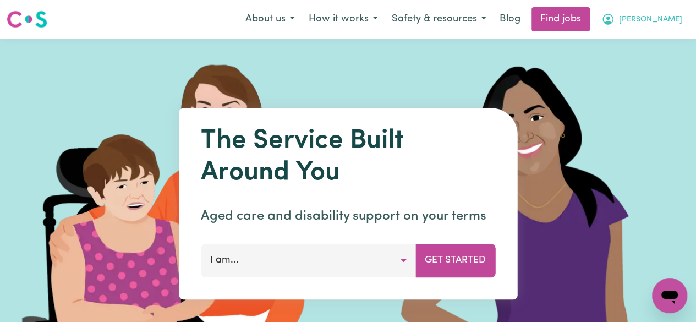
click at [678, 26] on button "[PERSON_NAME]" at bounding box center [641, 19] width 95 height 23
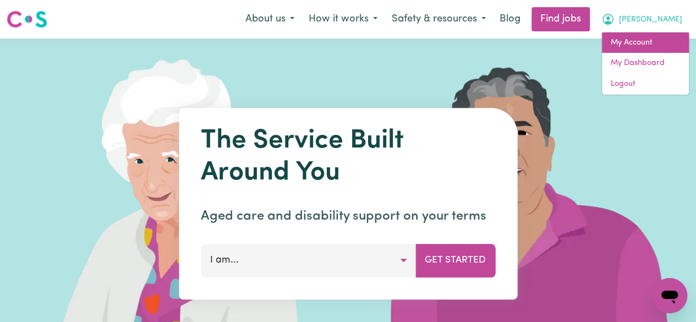
click at [627, 47] on link "My Account" at bounding box center [645, 42] width 87 height 21
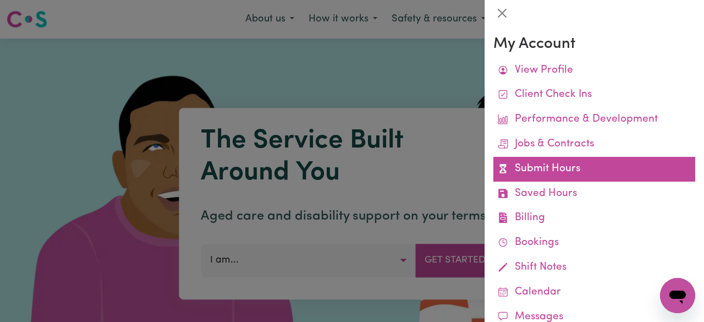
click at [544, 172] on link "Submit Hours" at bounding box center [594, 169] width 202 height 25
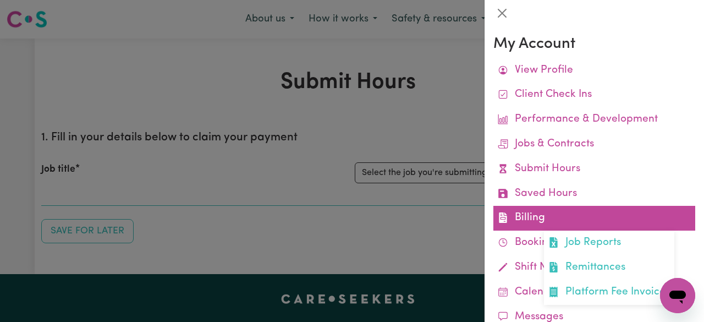
click at [537, 216] on link "Billing Job Reports Remittances Platform Fee Invoices" at bounding box center [594, 218] width 202 height 25
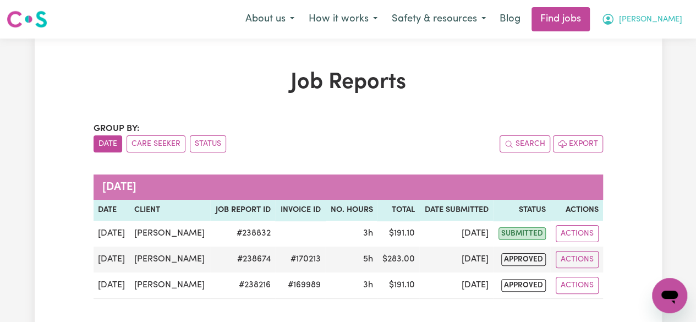
click at [664, 23] on span "[PERSON_NAME]" at bounding box center [650, 20] width 63 height 12
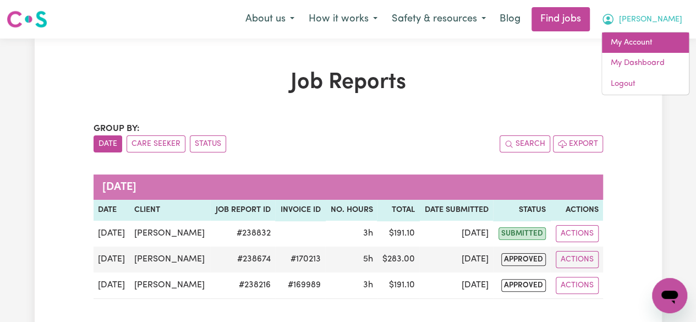
click at [643, 40] on link "My Account" at bounding box center [645, 42] width 87 height 21
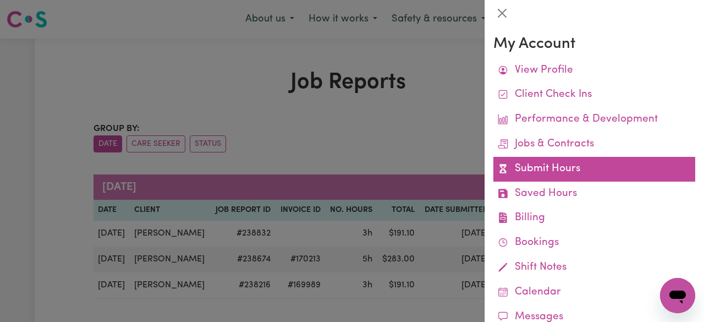
click at [553, 173] on link "Submit Hours" at bounding box center [594, 169] width 202 height 25
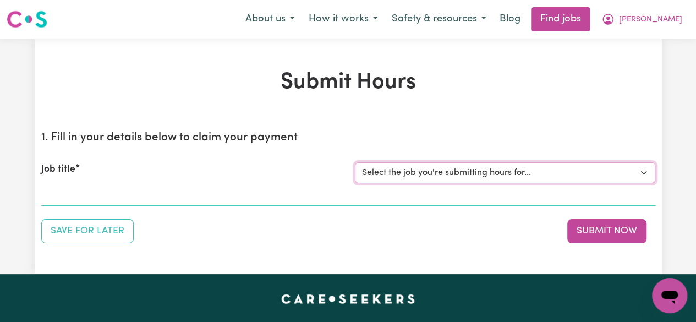
click at [553, 173] on select "Select the job you're submitting hours for... [[PERSON_NAME]] Support Worker To…" at bounding box center [505, 172] width 300 height 21
select select "14030"
click at [355, 162] on select "Select the job you're submitting hours for... [[PERSON_NAME]] Support Worker To…" at bounding box center [505, 172] width 300 height 21
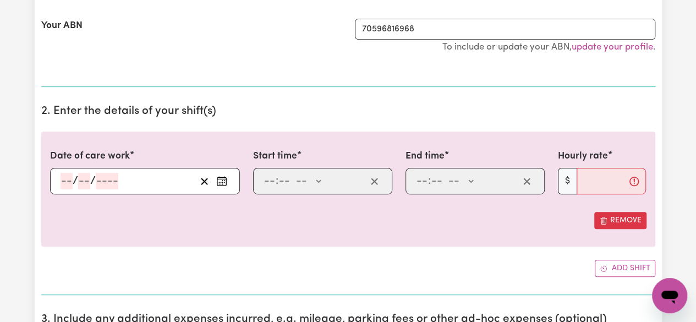
scroll to position [234, 0]
click at [223, 177] on icon "Enter the date of care work" at bounding box center [221, 180] width 11 height 11
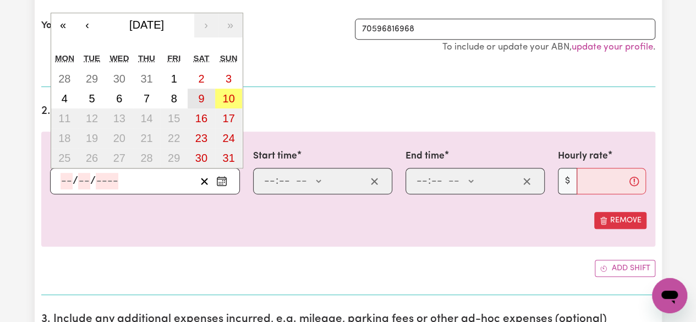
click at [207, 94] on button "9" at bounding box center [201, 99] width 27 height 20
type input "[DATE]"
type input "9"
type input "8"
type input "2025"
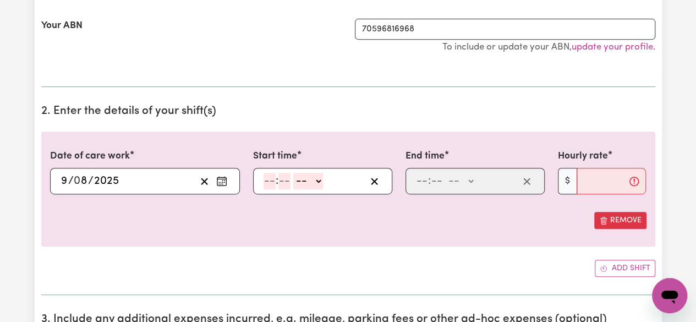
click at [271, 180] on input "number" at bounding box center [269, 181] width 12 height 16
type input "11"
type input "30"
select select "am"
type input "11:30"
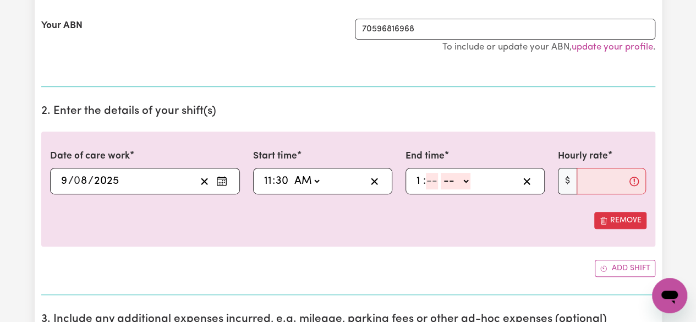
type input "1"
type input "30"
select select "am"
type input "01:30"
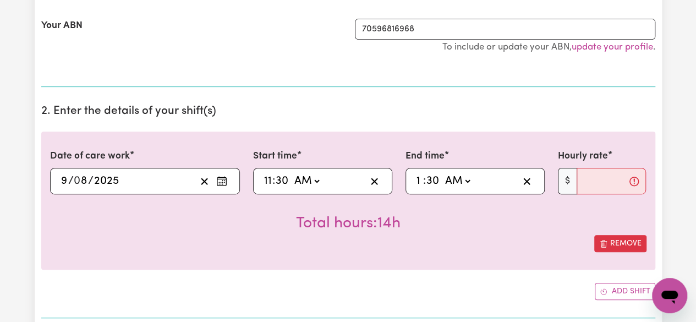
select select "pm"
type input "13:30"
click at [580, 177] on input "Hourly rate" at bounding box center [611, 181] width 70 height 26
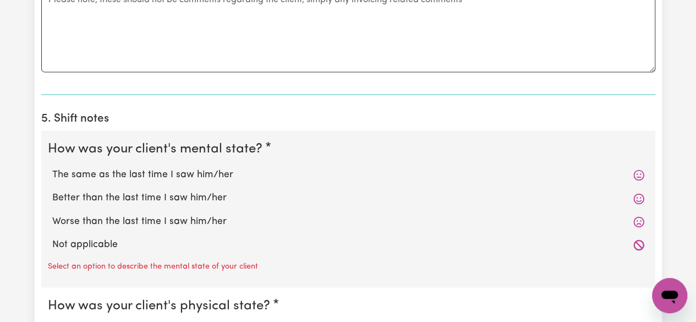
scroll to position [722, 0]
type input "70"
click at [74, 197] on label "Better than the last time I saw him/her" at bounding box center [348, 197] width 592 height 14
click at [52, 190] on input "Better than the last time I saw him/her" at bounding box center [52, 189] width 1 height 1
radio input "true"
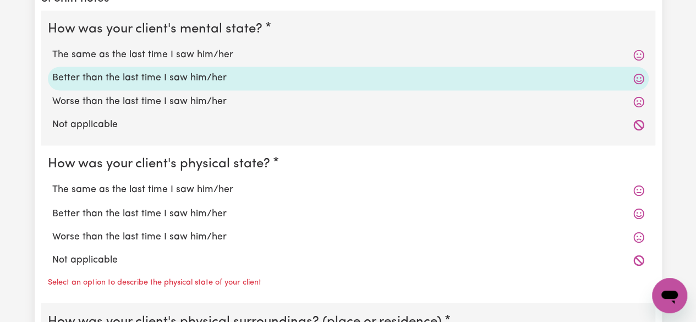
click at [71, 214] on label "Better than the last time I saw him/her" at bounding box center [348, 213] width 592 height 14
click at [52, 206] on input "Better than the last time I saw him/her" at bounding box center [52, 206] width 1 height 1
radio input "true"
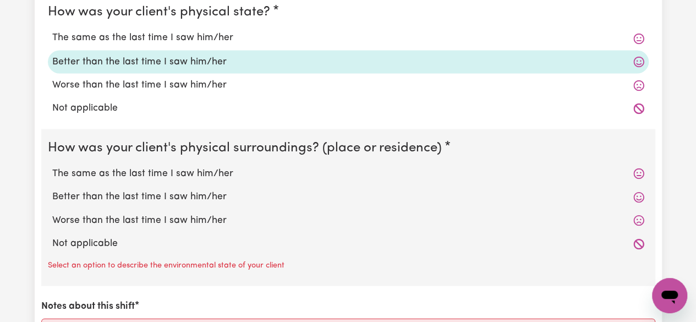
click at [60, 197] on label "Better than the last time I saw him/her" at bounding box center [348, 196] width 592 height 14
click at [52, 189] on input "Better than the last time I saw him/her" at bounding box center [52, 189] width 1 height 1
radio input "true"
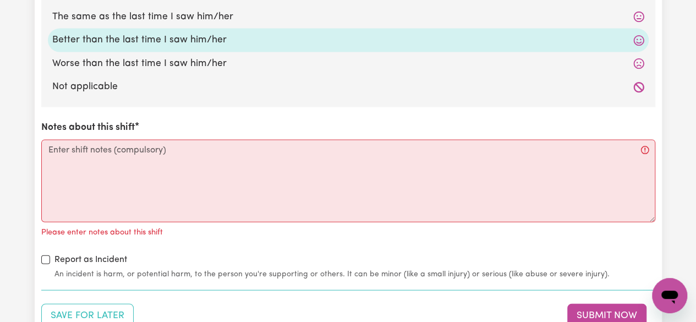
scroll to position [1160, 0]
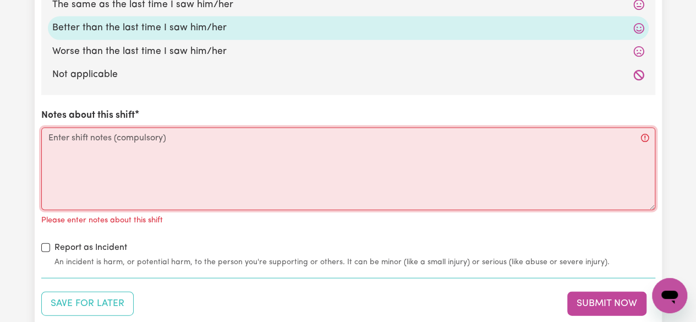
click at [55, 139] on textarea "Notes about this shift" at bounding box center [348, 169] width 614 height 82
paste textarea "L ips dolo Sitame con Adipisc (Elit) seddo — eius tem incidid utlabor etd magn …"
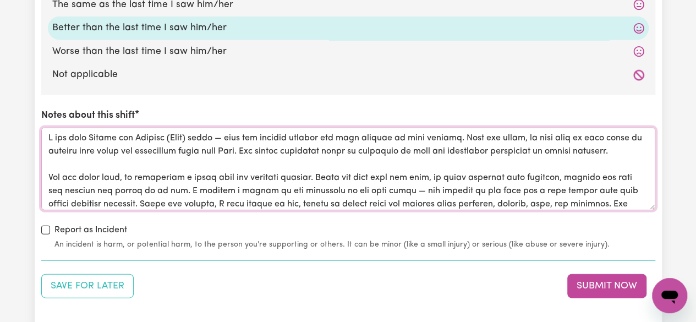
scroll to position [250, 0]
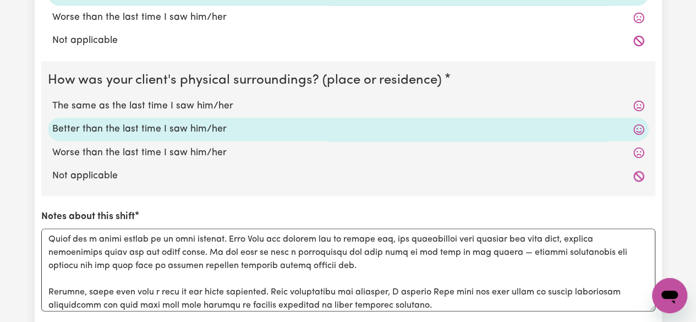
click at [641, 147] on icon at bounding box center [638, 152] width 11 height 11
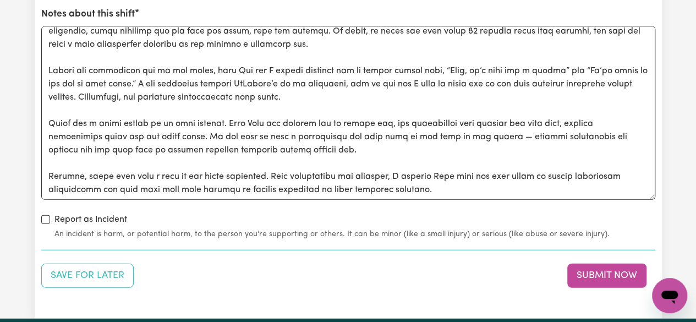
scroll to position [1263, 0]
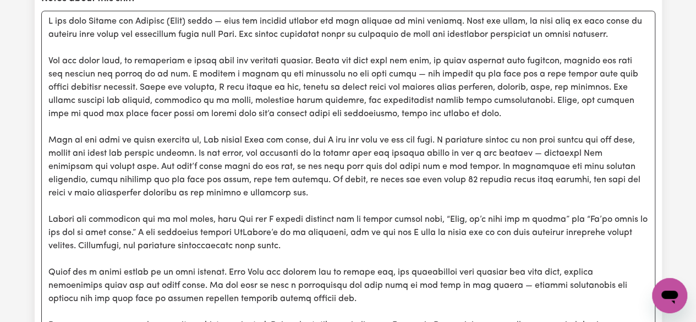
scroll to position [1278, 0]
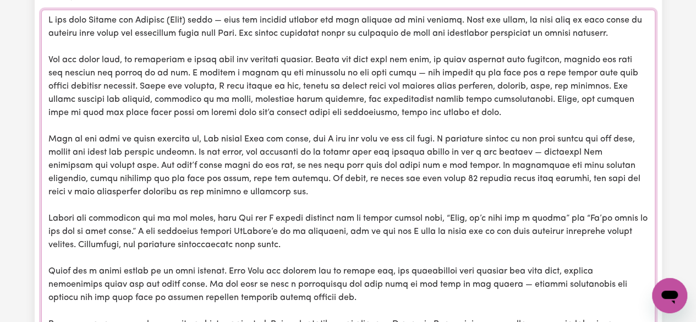
click at [520, 97] on textarea "Notes about this shift" at bounding box center [348, 185] width 614 height 351
drag, startPoint x: 520, startPoint y: 97, endPoint x: 485, endPoint y: 103, distance: 35.6
click at [485, 103] on textarea "Notes about this shift" at bounding box center [348, 185] width 614 height 351
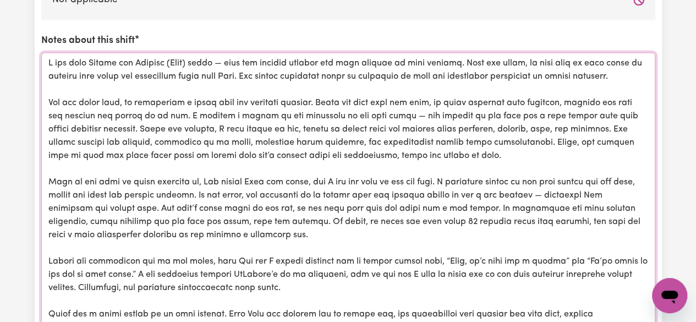
scroll to position [1234, 0]
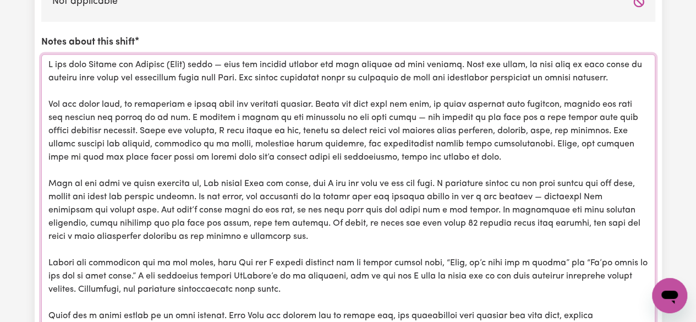
click at [358, 102] on textarea "Notes about this shift" at bounding box center [348, 229] width 614 height 351
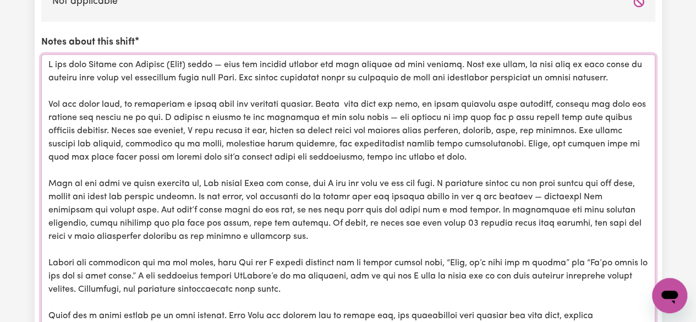
click at [485, 103] on textarea "Notes about this shift" at bounding box center [348, 229] width 614 height 351
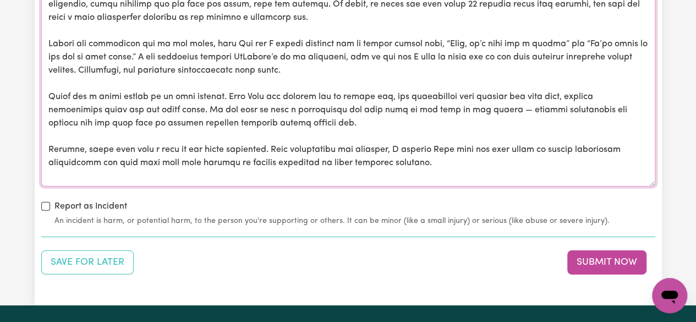
scroll to position [1453, 0]
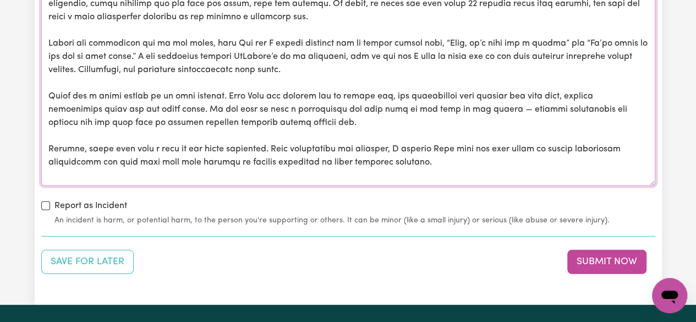
click at [210, 106] on textarea "Notes about this shift" at bounding box center [348, 10] width 614 height 351
click at [185, 106] on textarea "Notes about this shift" at bounding box center [348, 10] width 614 height 351
click at [255, 112] on textarea "Notes about this shift" at bounding box center [348, 10] width 614 height 351
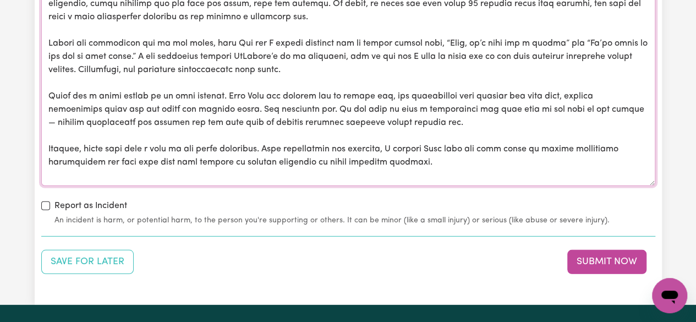
click at [49, 118] on textarea "Notes about this shift" at bounding box center [348, 10] width 614 height 351
drag, startPoint x: 49, startPoint y: 118, endPoint x: 454, endPoint y: 118, distance: 405.3
click at [454, 118] on textarea "Notes about this shift" at bounding box center [348, 10] width 614 height 351
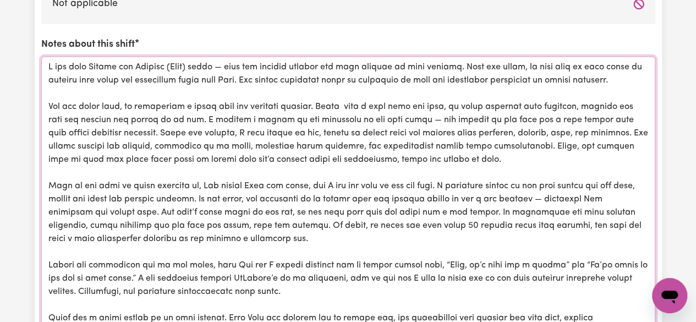
scroll to position [1230, 0]
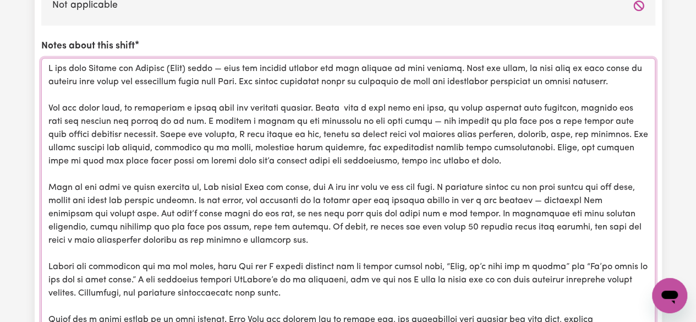
click at [505, 158] on textarea "Notes about this shift" at bounding box center [348, 233] width 614 height 351
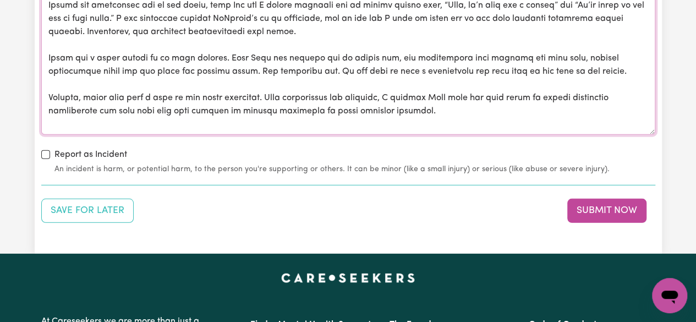
scroll to position [1509, 0]
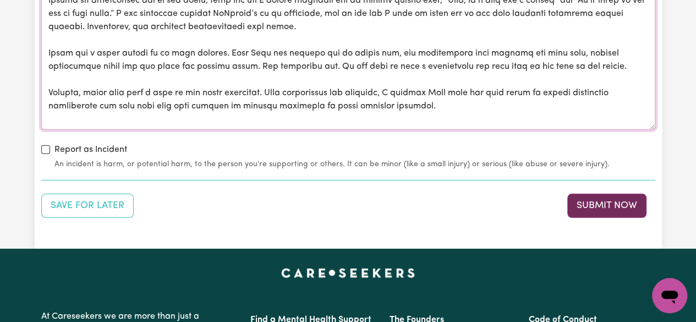
type textarea "L ips dolo Sitame con Adipisc (Elit) seddo — eius tem incidid utlabor etd magn …"
click at [617, 206] on button "Submit Now" at bounding box center [606, 206] width 79 height 24
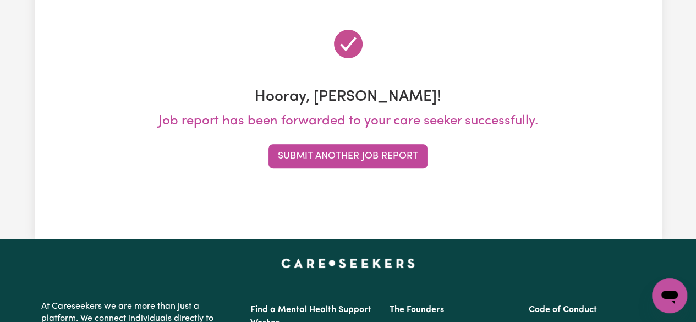
scroll to position [0, 0]
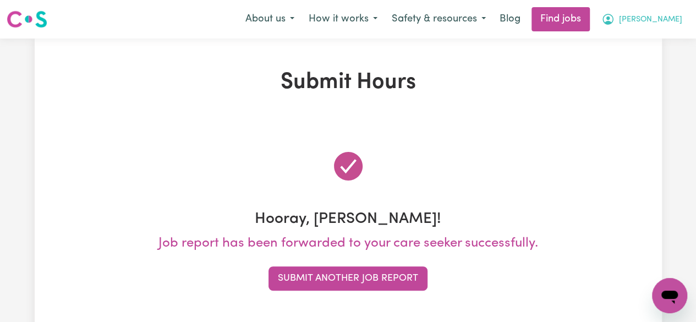
click at [669, 24] on span "[PERSON_NAME]" at bounding box center [650, 20] width 63 height 12
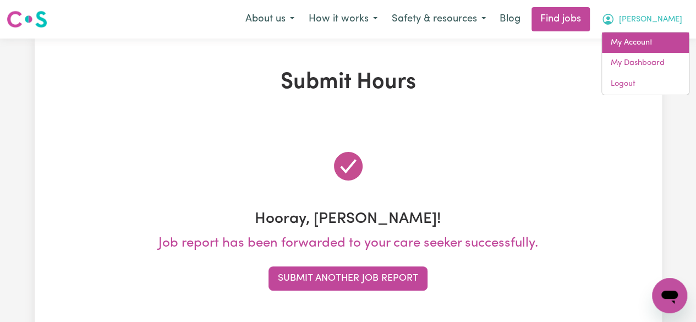
click at [639, 46] on link "My Account" at bounding box center [645, 42] width 87 height 21
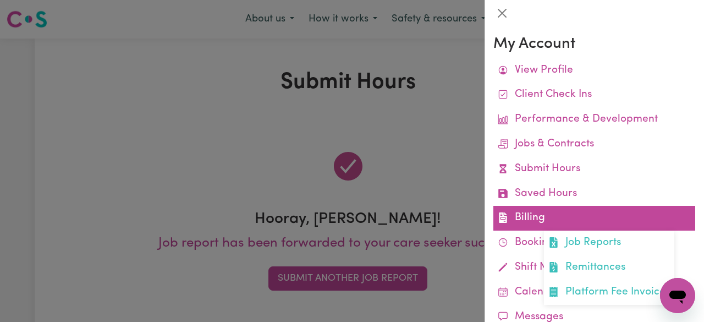
click at [532, 219] on link "Billing Job Reports Remittances Platform Fee Invoices" at bounding box center [594, 218] width 202 height 25
